Goal: Task Accomplishment & Management: Manage account settings

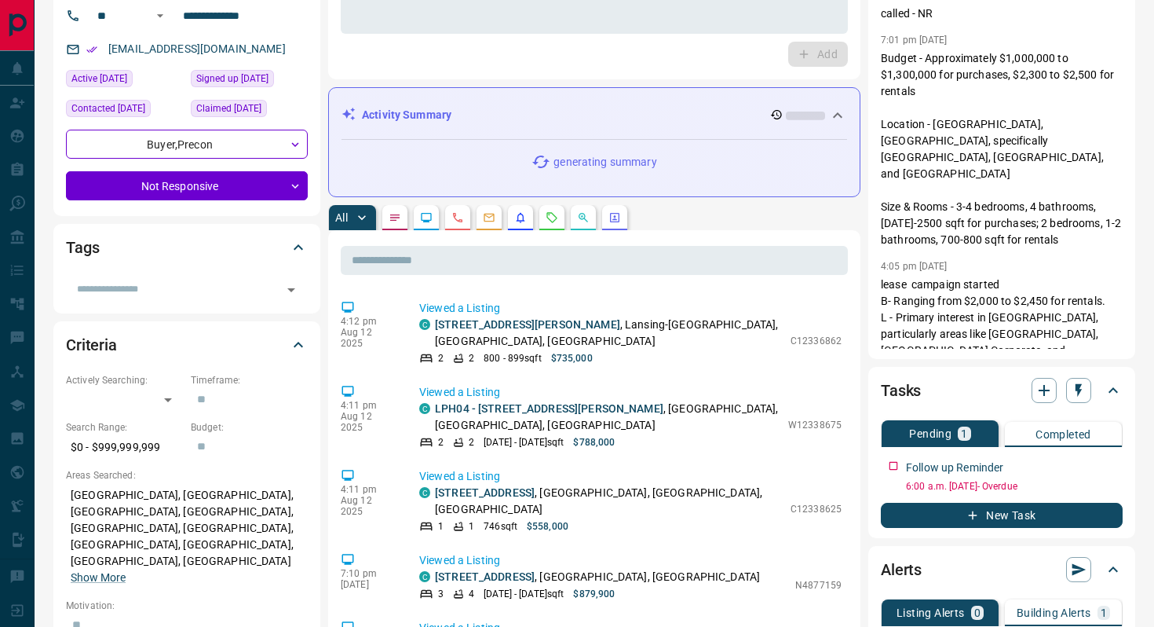
scroll to position [126, 0]
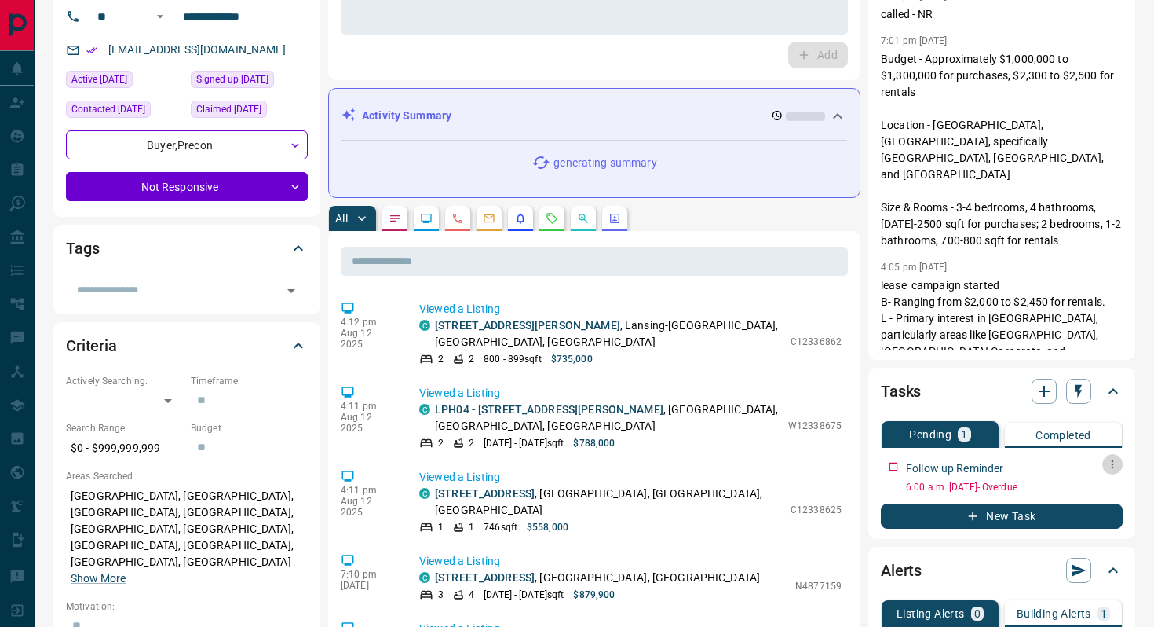
click at [1114, 460] on icon "button" at bounding box center [1113, 464] width 13 height 13
click at [1100, 490] on li "Edit" at bounding box center [1087, 494] width 69 height 24
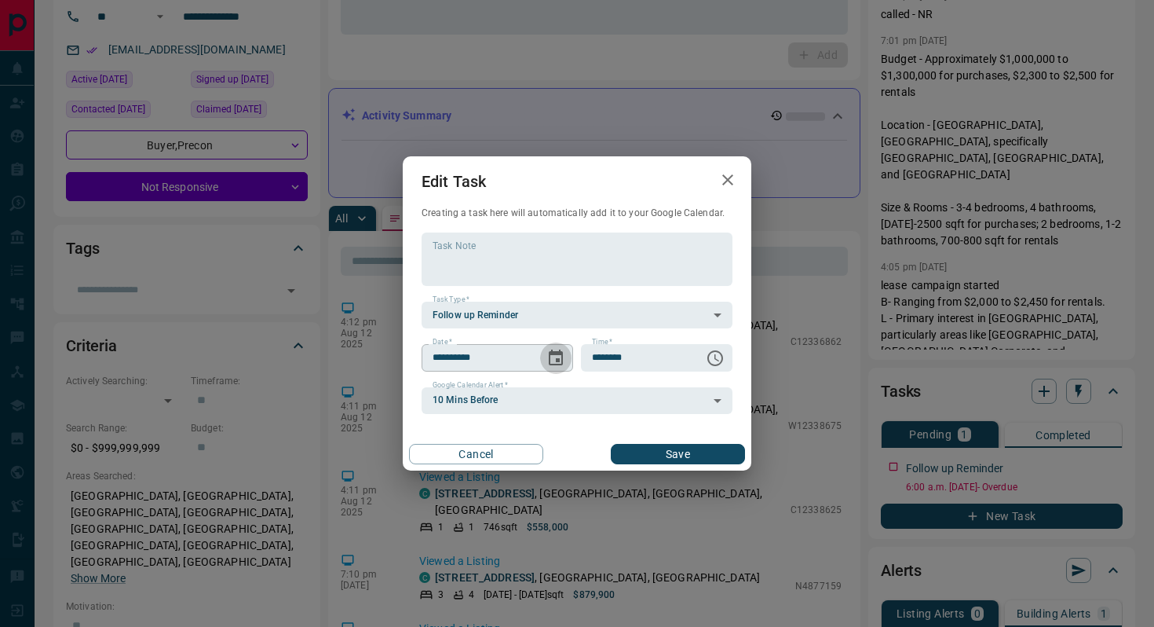
click at [560, 353] on icon "Choose date, selected date is Jul 14, 2025" at bounding box center [556, 357] width 14 height 16
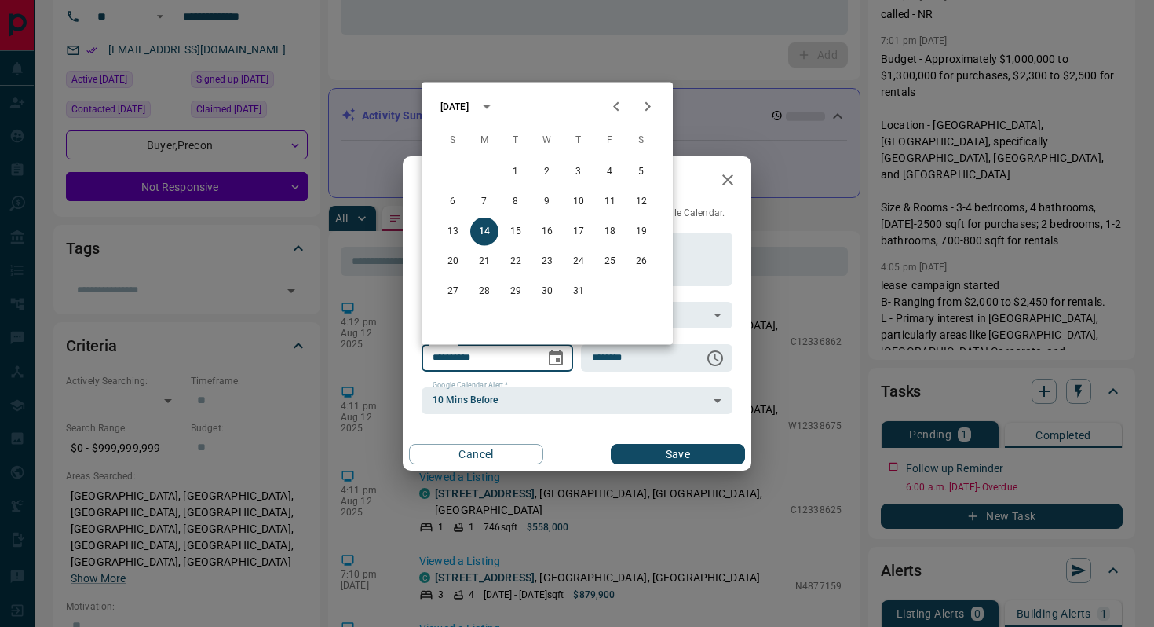
click at [646, 108] on icon "Next month" at bounding box center [647, 106] width 19 height 19
click at [487, 258] on button "18" at bounding box center [484, 261] width 28 height 28
type input "**********"
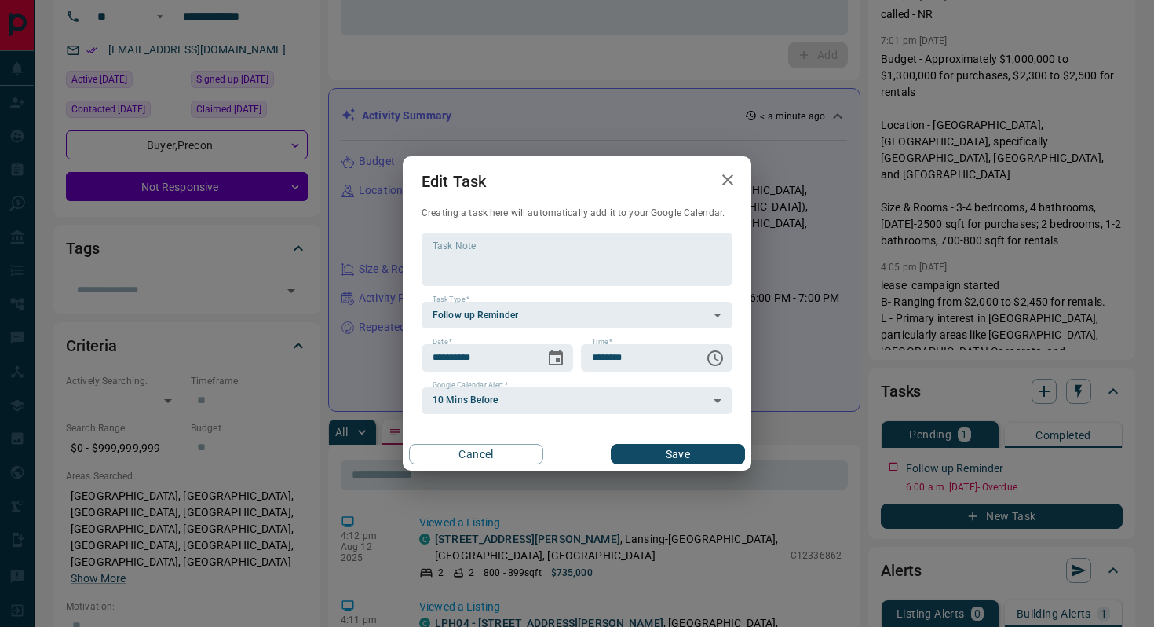
click at [638, 452] on button "Save" at bounding box center [678, 454] width 134 height 20
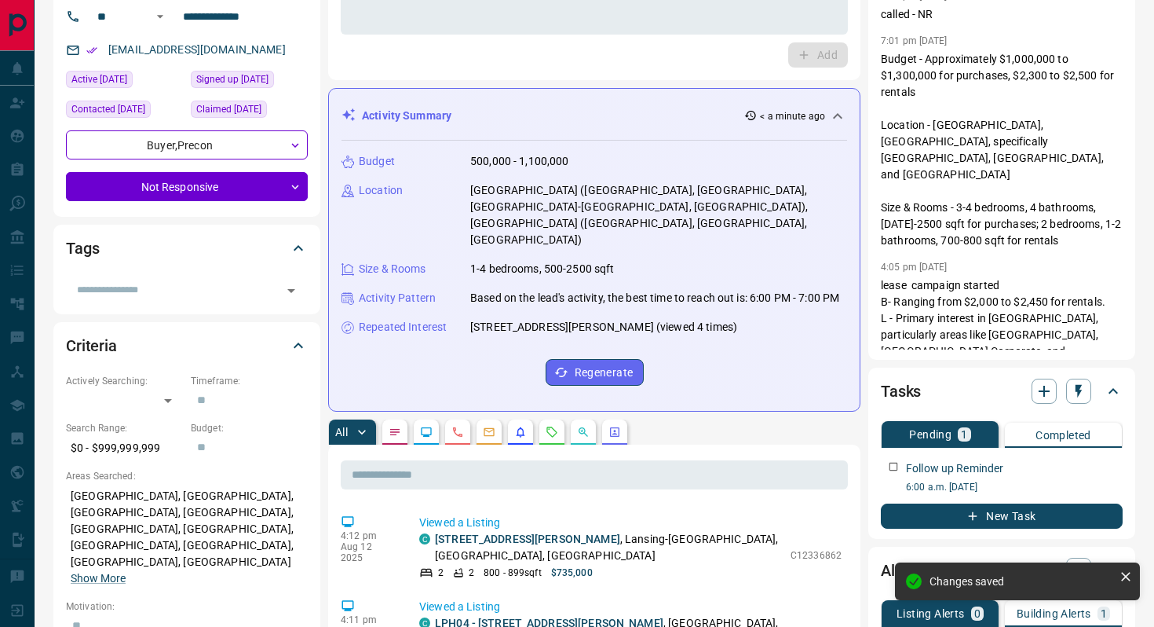
scroll to position [0, 0]
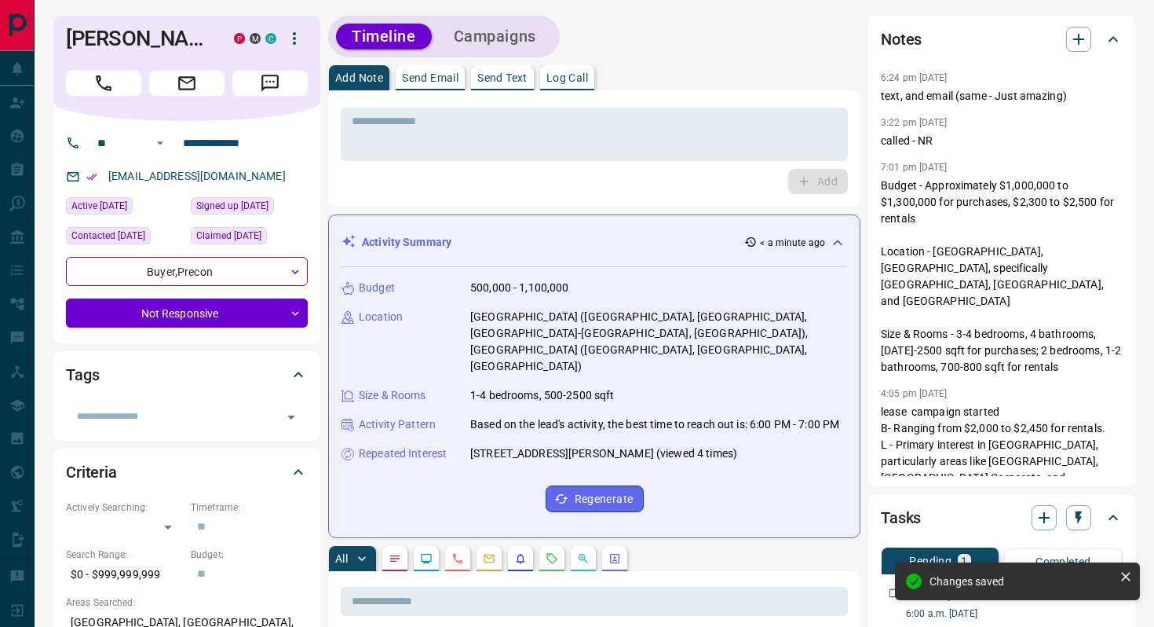
click at [507, 32] on button "Campaigns" at bounding box center [495, 37] width 114 height 26
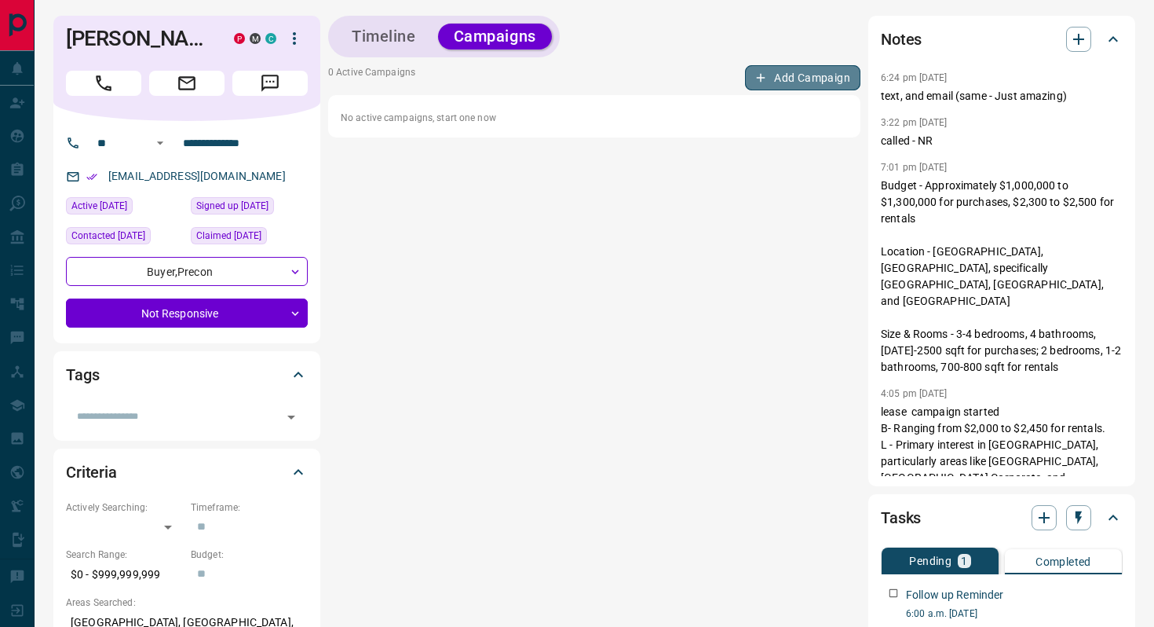
click at [826, 80] on button "Add Campaign" at bounding box center [802, 77] width 115 height 25
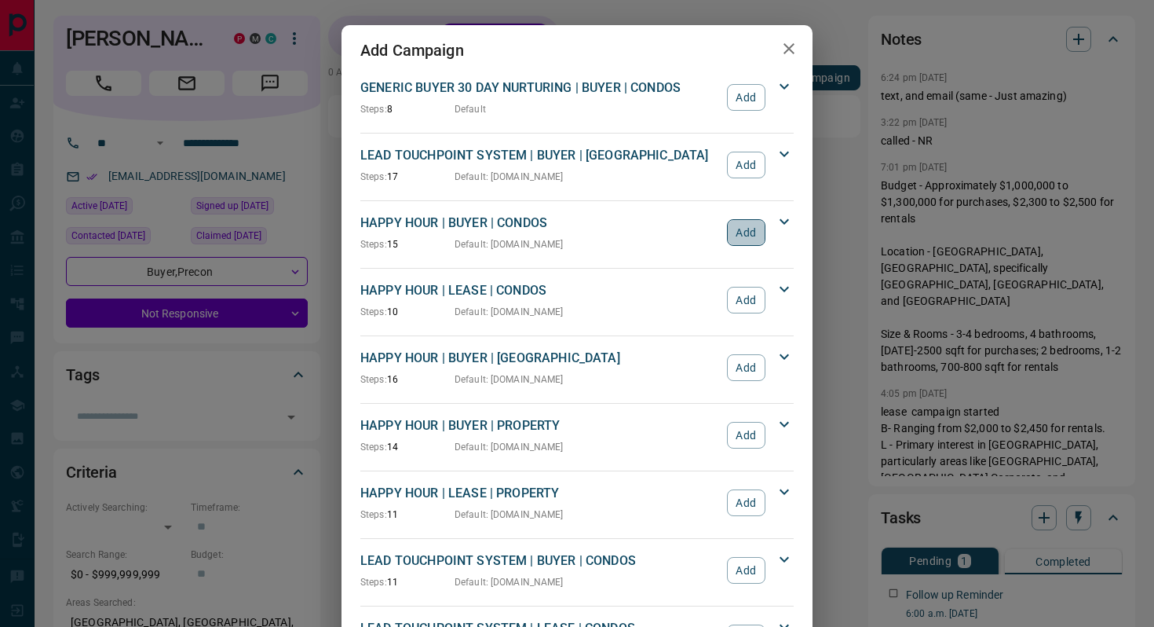
click at [744, 227] on button "Add" at bounding box center [746, 232] width 38 height 27
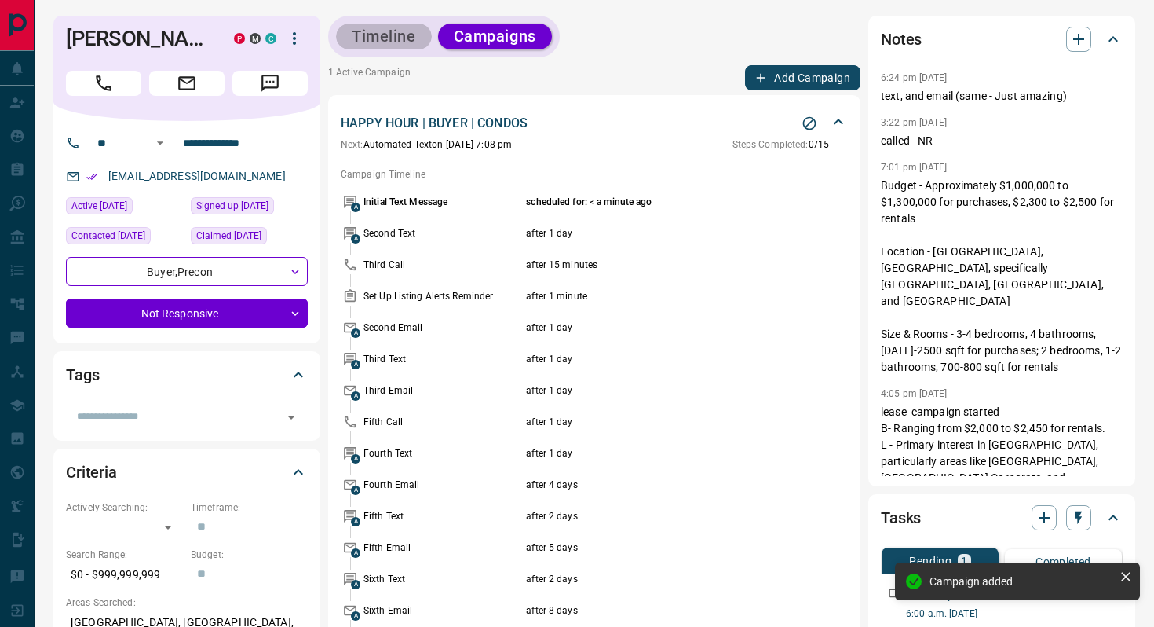
click at [371, 43] on button "Timeline" at bounding box center [384, 37] width 96 height 26
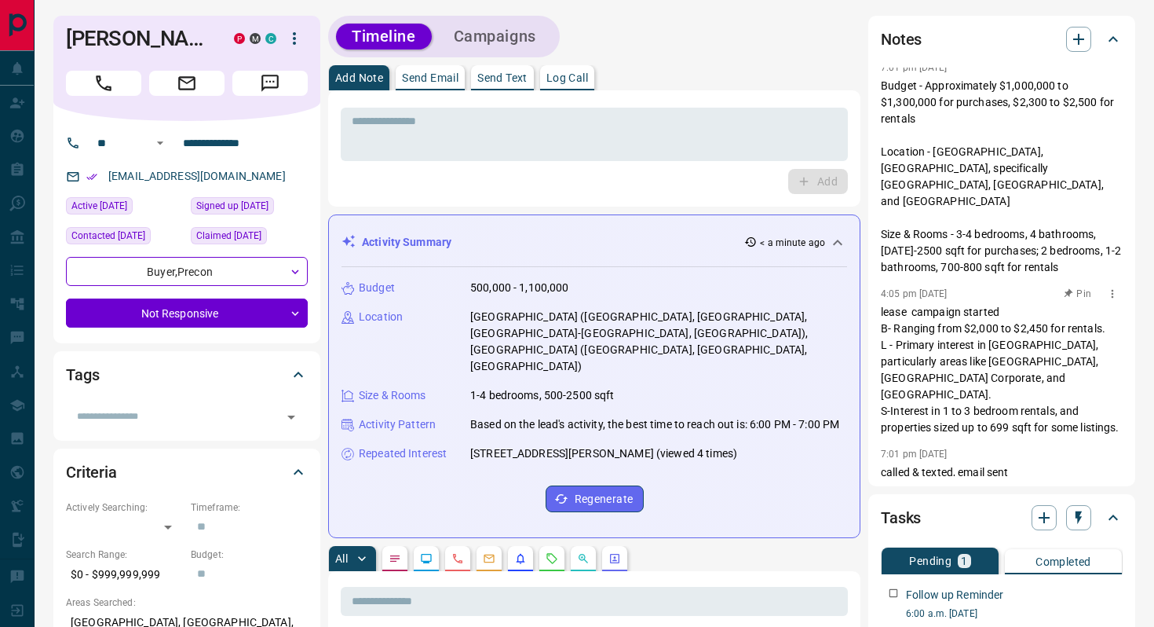
scroll to position [99, 0]
